Goal: Transaction & Acquisition: Subscribe to service/newsletter

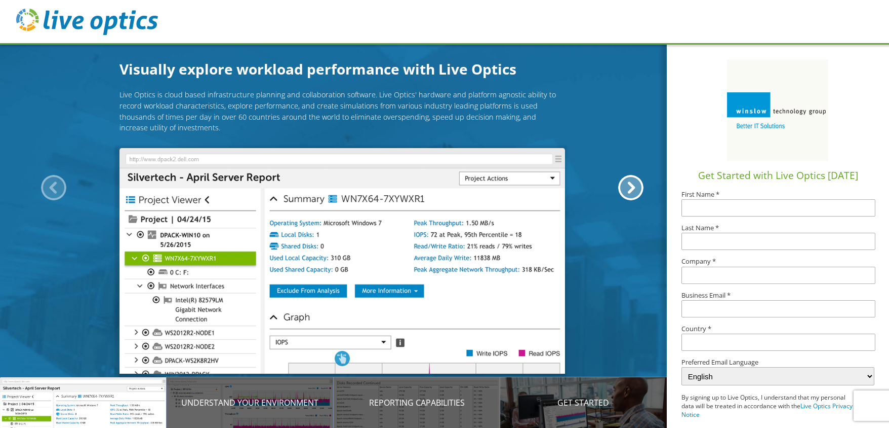
scroll to position [42, 0]
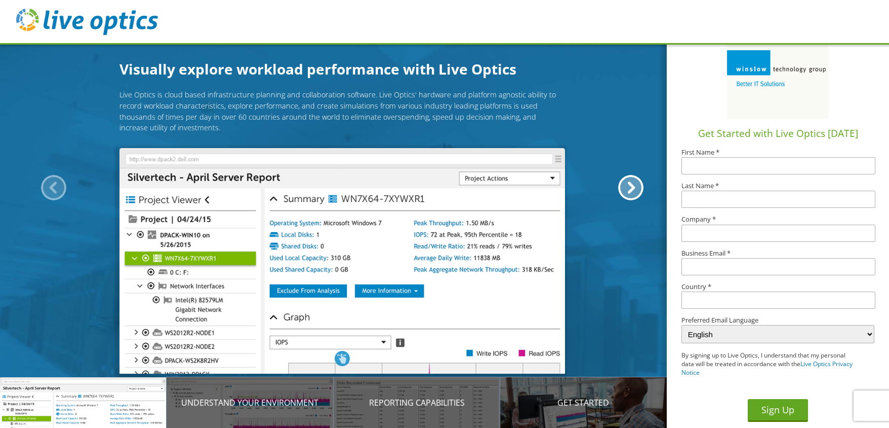
click at [695, 166] on input "text" at bounding box center [779, 165] width 194 height 17
type input "Kim"
type input "Rapach"
type input "REA Energy"
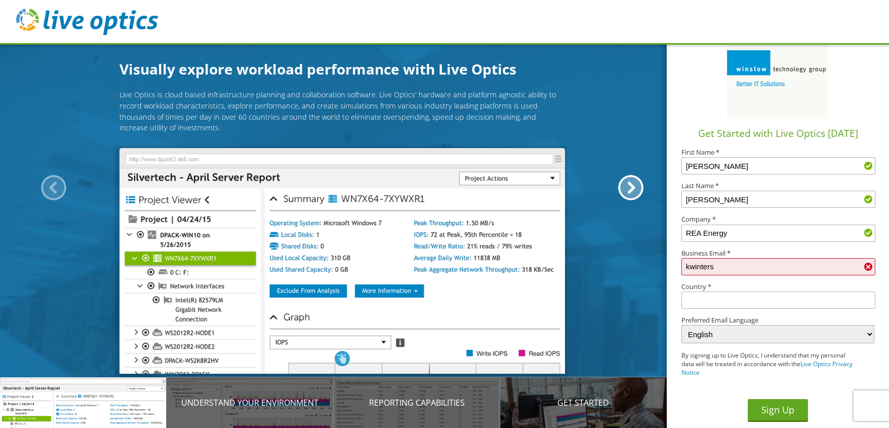
type input "kwinters@reaenergy.com"
type input "[GEOGRAPHIC_DATA]"
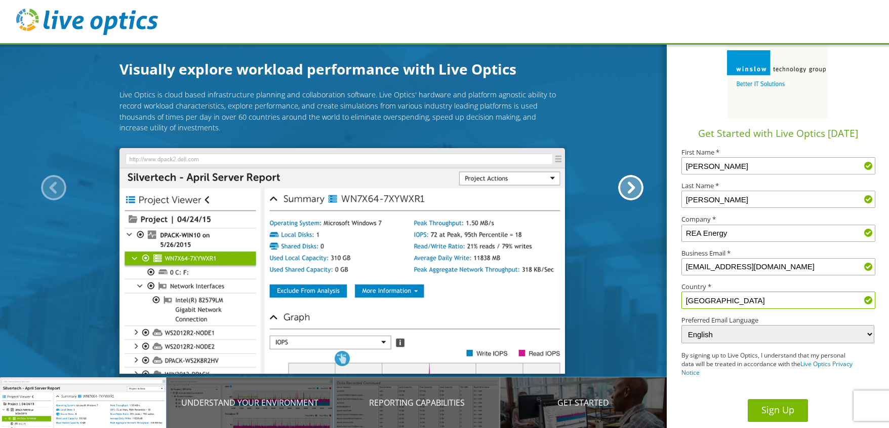
click at [785, 301] on button "Sign Up" at bounding box center [778, 410] width 60 height 23
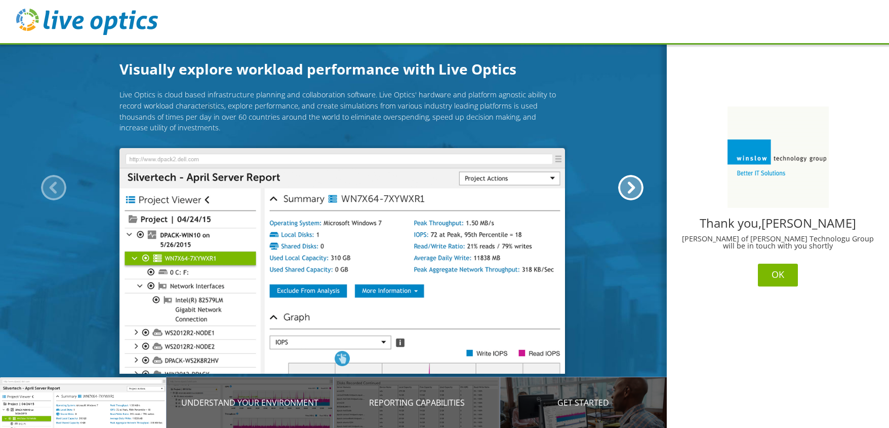
click at [769, 274] on button "OK" at bounding box center [778, 274] width 40 height 23
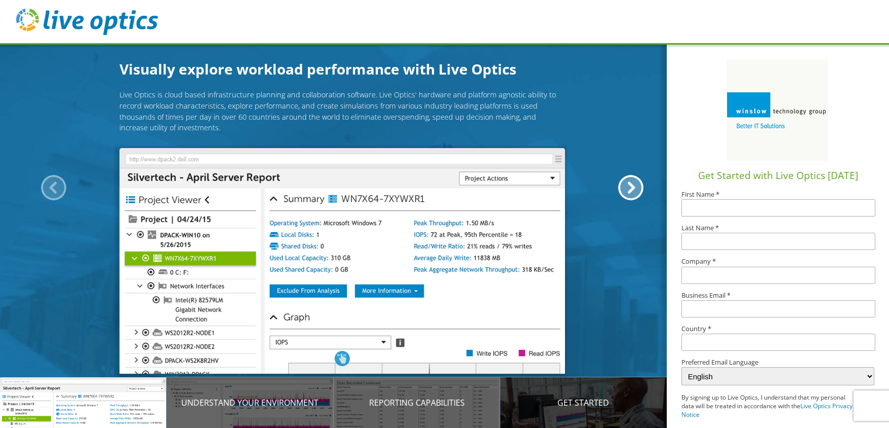
click at [580, 400] on p "Get Started" at bounding box center [583, 402] width 167 height 12
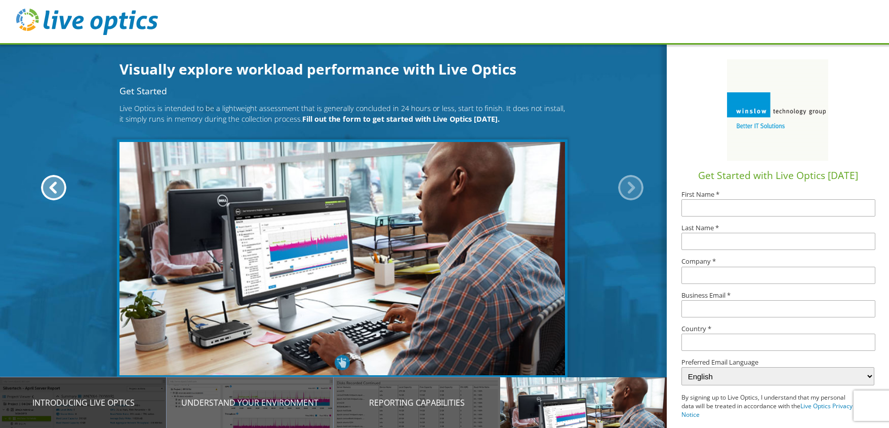
click at [114, 405] on p "Introducing Live Optics" at bounding box center [83, 402] width 167 height 12
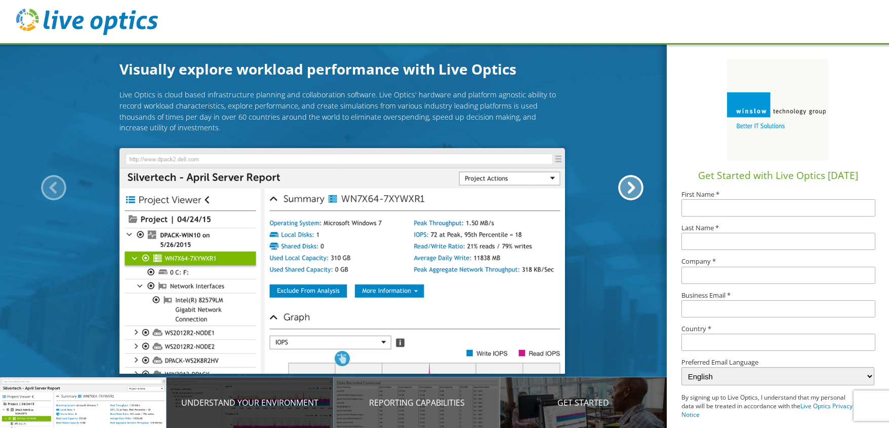
click at [251, 398] on p "Understand your environment" at bounding box center [250, 402] width 167 height 12
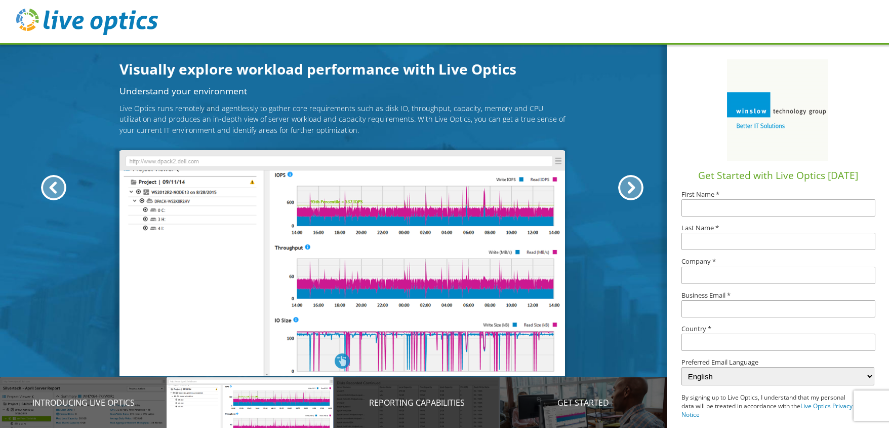
click at [406, 403] on p "Reporting Capabilities" at bounding box center [417, 402] width 167 height 12
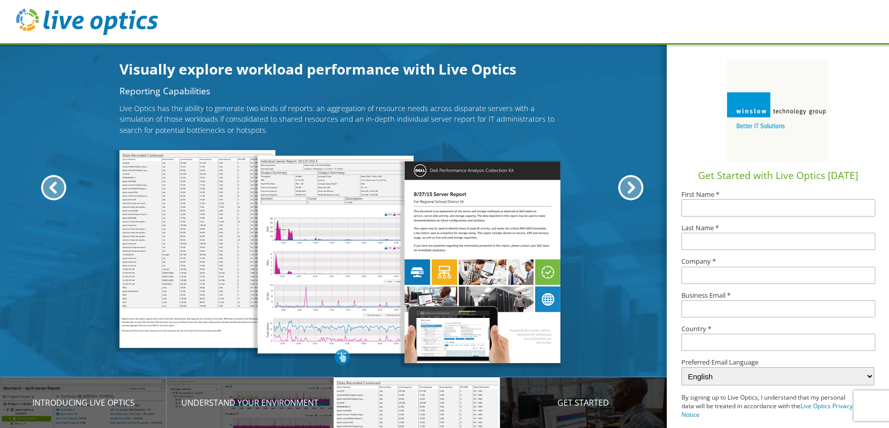
click at [555, 405] on p "Get Started" at bounding box center [583, 402] width 167 height 12
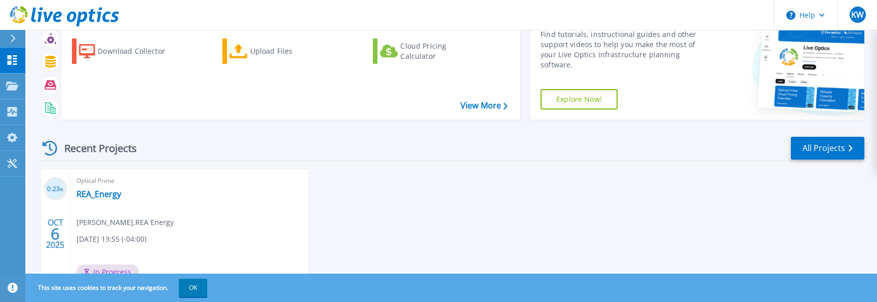
scroll to position [101, 0]
